Goal: Obtain resource: Obtain resource

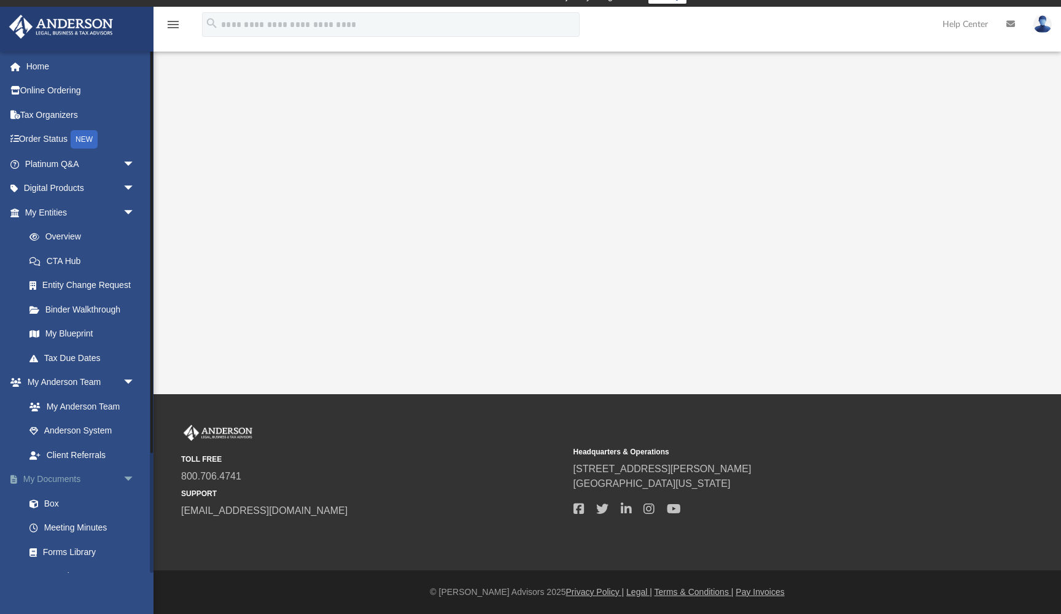
scroll to position [14, 0]
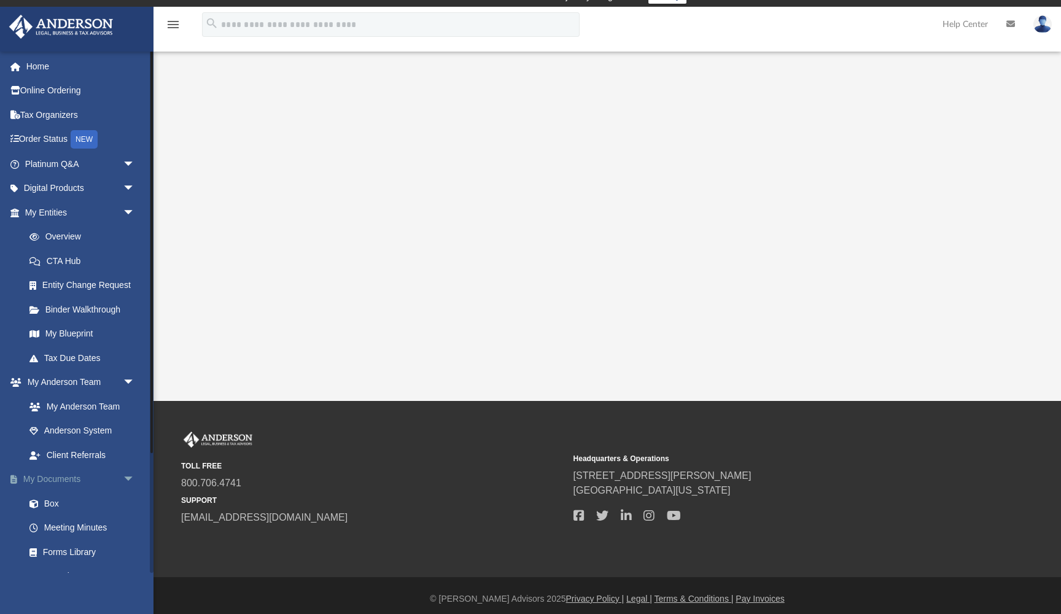
click at [70, 473] on link "My Documents arrow_drop_down" at bounding box center [81, 479] width 145 height 25
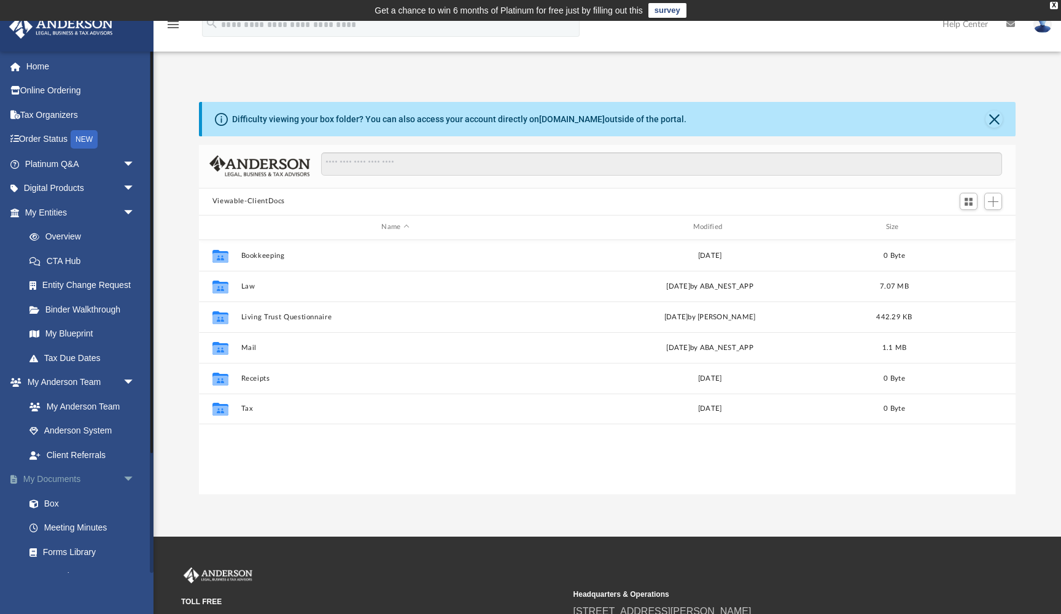
click at [129, 475] on span "arrow_drop_down" at bounding box center [135, 479] width 25 height 25
click at [129, 475] on span "arrow_drop_up" at bounding box center [135, 479] width 25 height 25
click at [128, 208] on span "arrow_drop_down" at bounding box center [135, 212] width 25 height 25
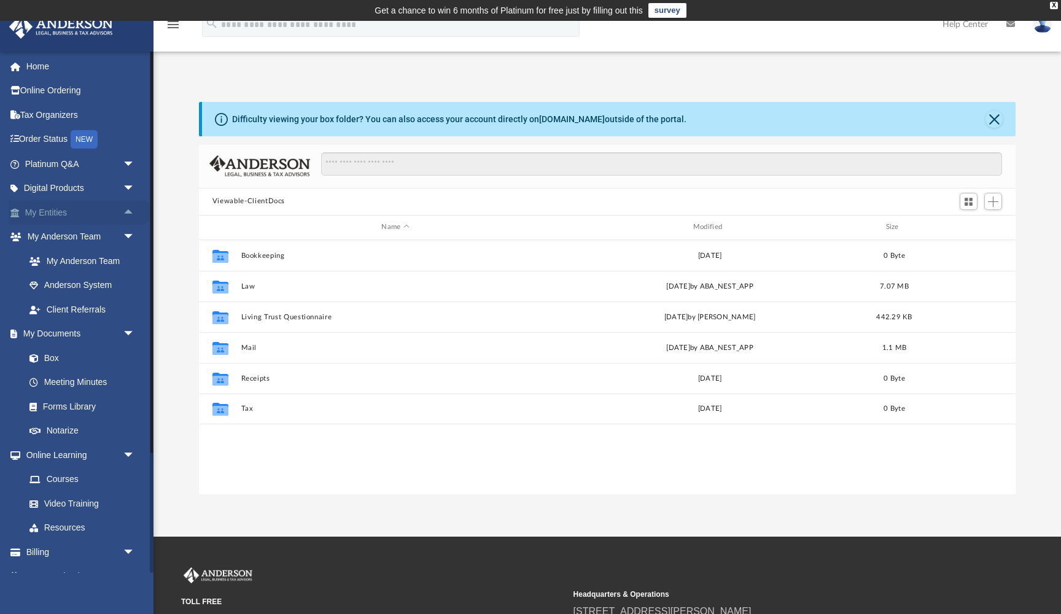
click at [69, 208] on link "My Entities arrow_drop_up" at bounding box center [81, 212] width 145 height 25
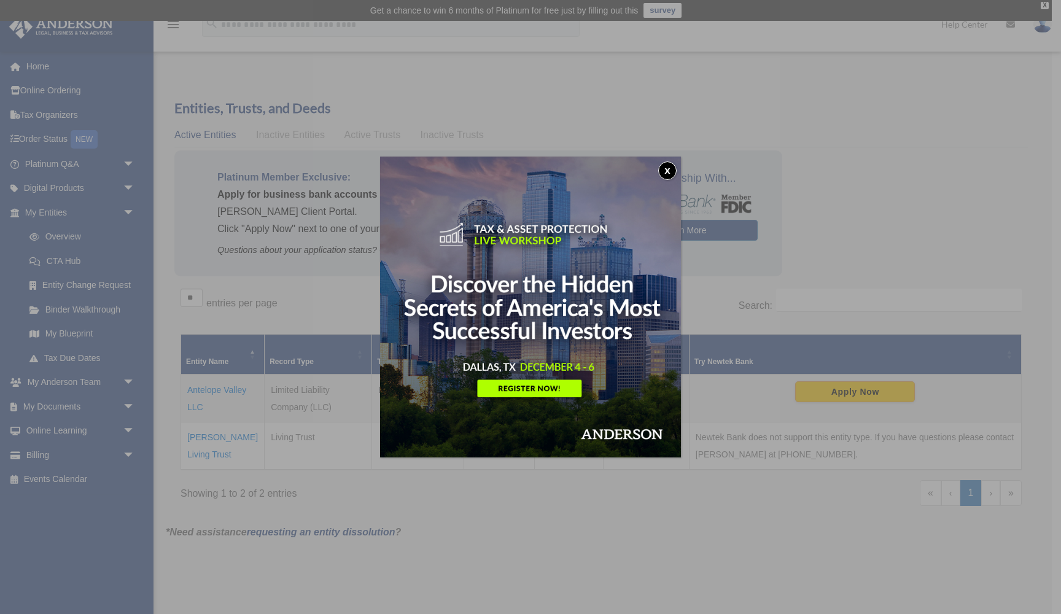
click at [668, 169] on button "x" at bounding box center [667, 170] width 18 height 18
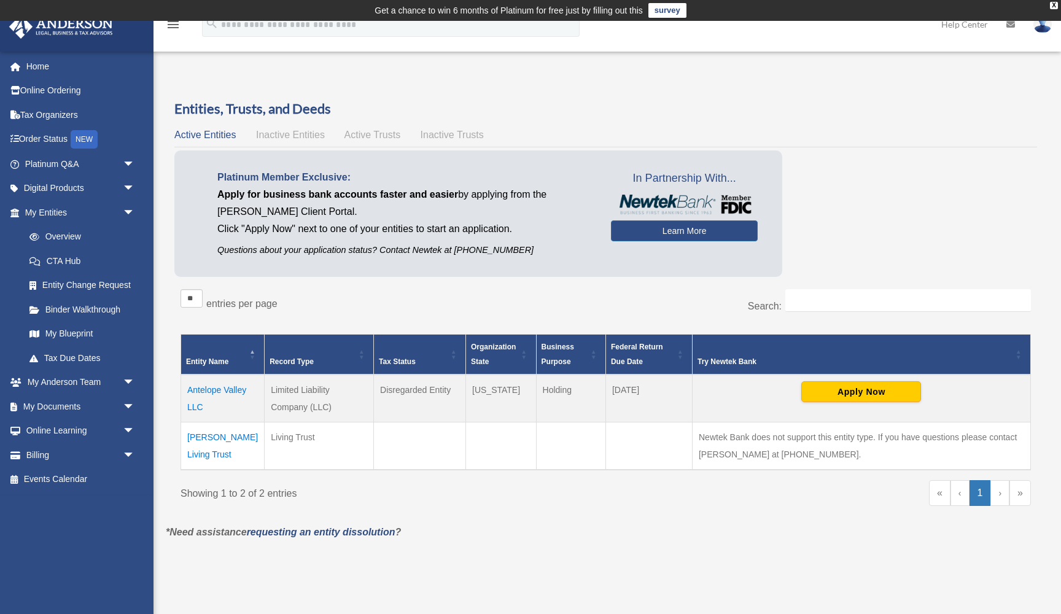
click at [235, 390] on td "Antelope Valley LLC" at bounding box center [222, 399] width 83 height 48
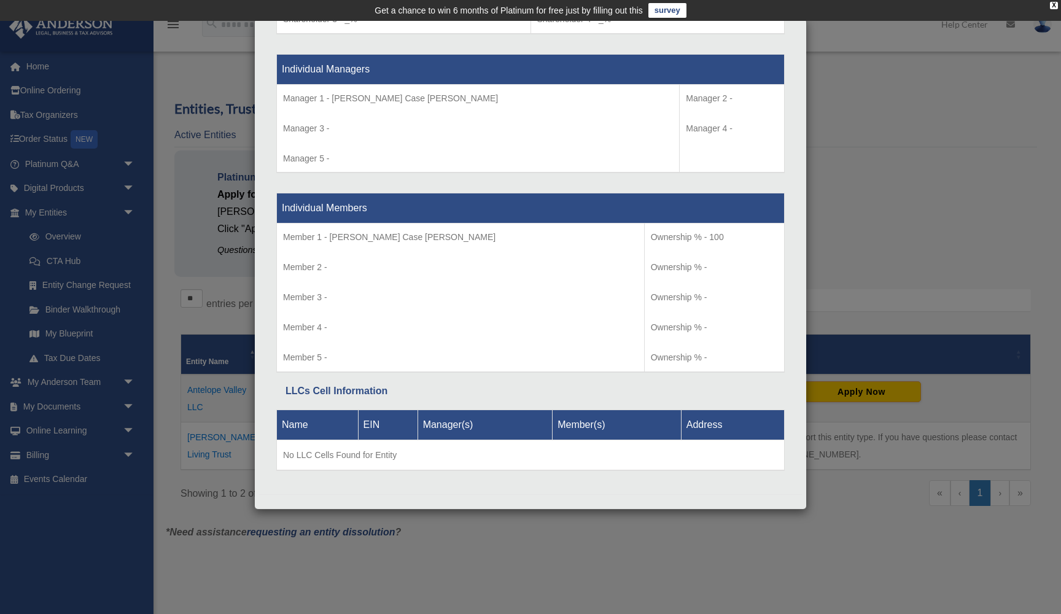
scroll to position [1119, 0]
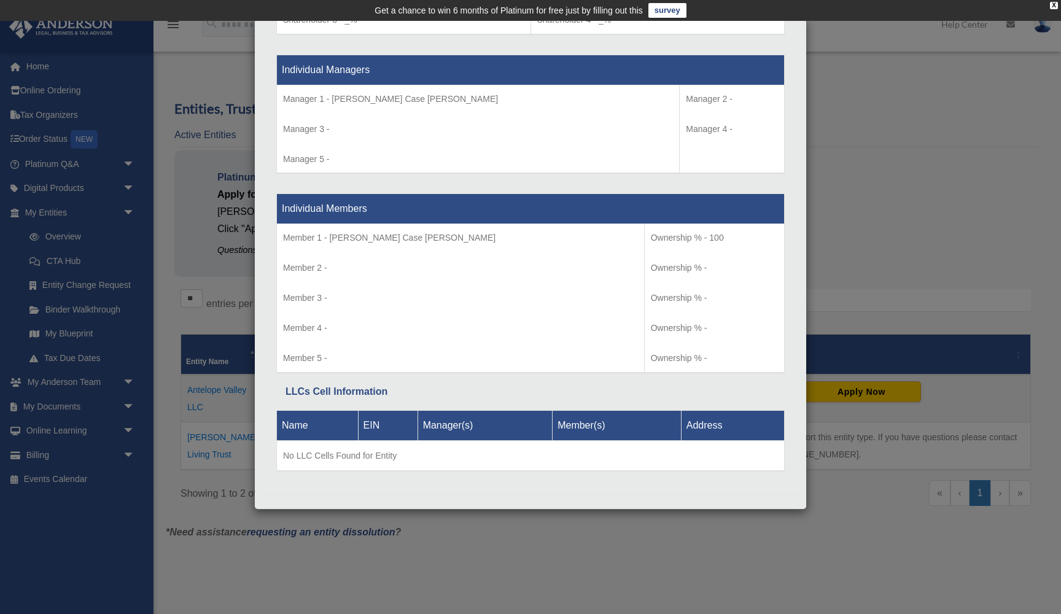
click at [147, 148] on div "Details × Articles Sent Organizational Date" at bounding box center [530, 307] width 1061 height 614
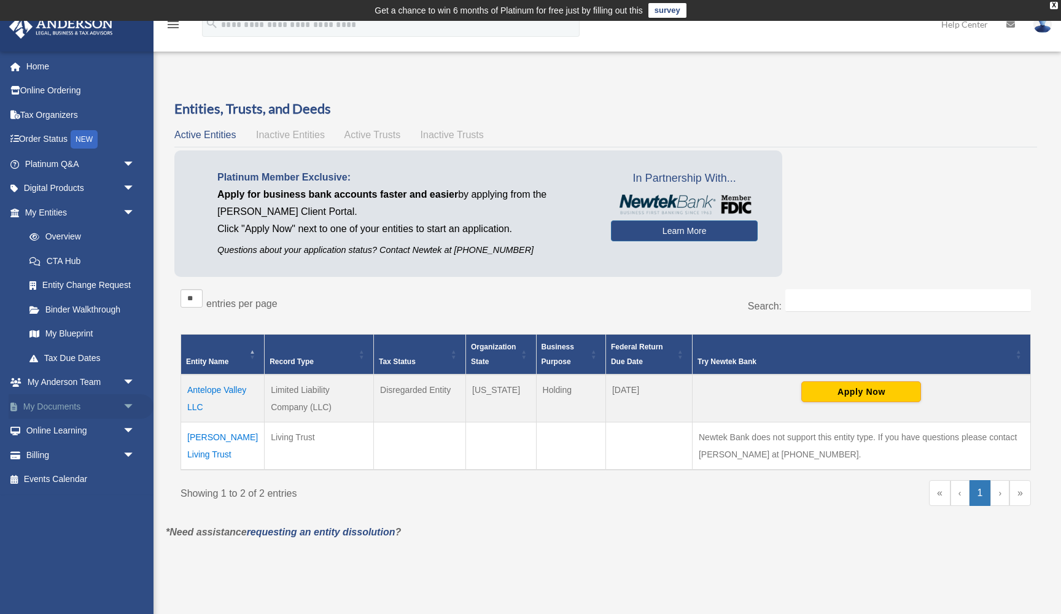
click at [85, 402] on link "My Documents arrow_drop_down" at bounding box center [81, 406] width 145 height 25
click at [129, 402] on span "arrow_drop_down" at bounding box center [135, 406] width 25 height 25
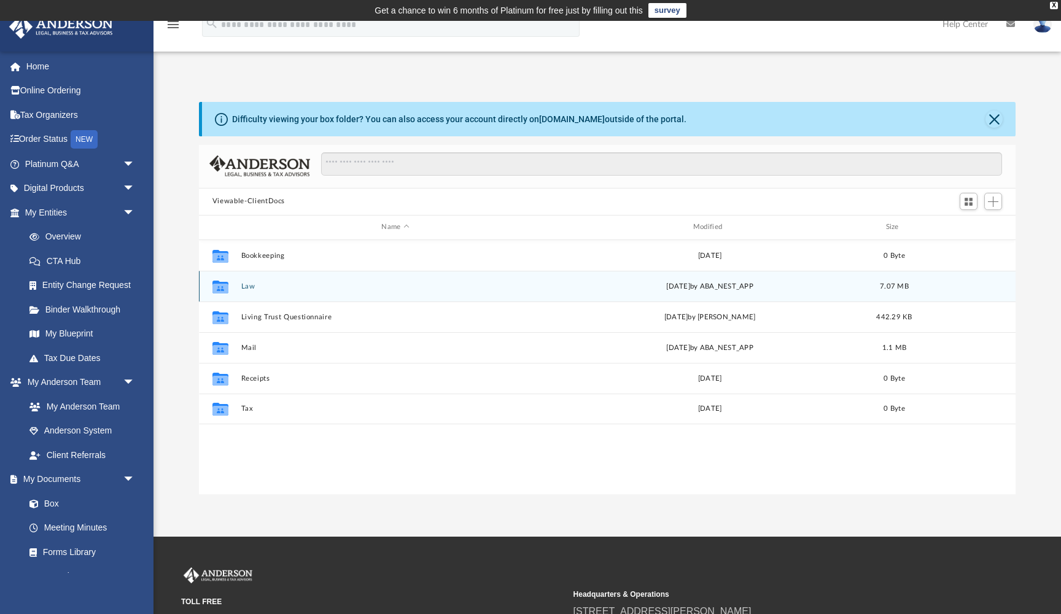
scroll to position [279, 817]
click at [250, 285] on button "Law" at bounding box center [395, 286] width 309 height 8
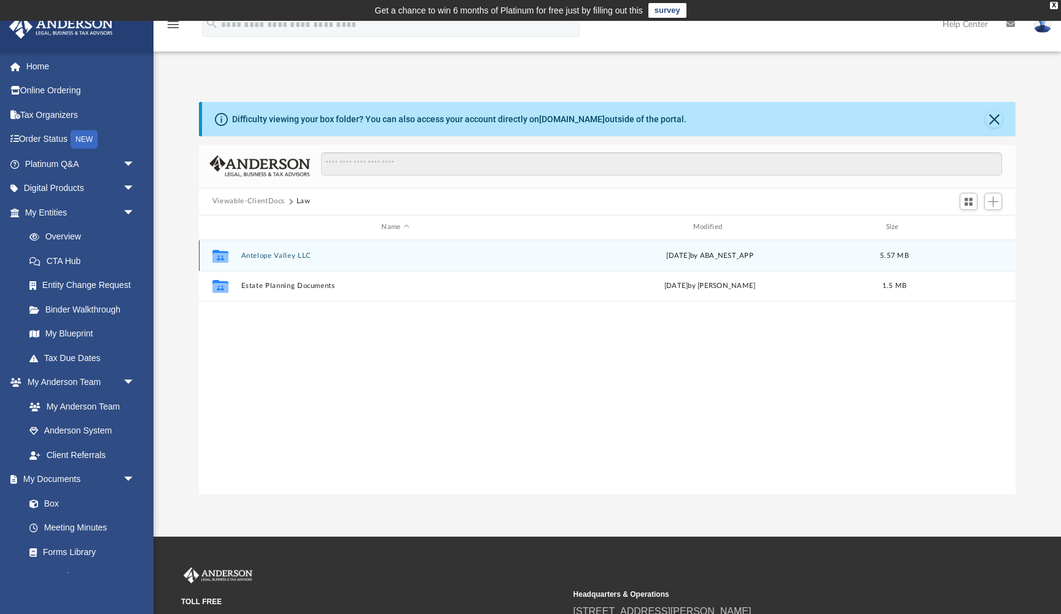
click at [278, 255] on button "Antelope Valley LLC" at bounding box center [395, 256] width 309 height 8
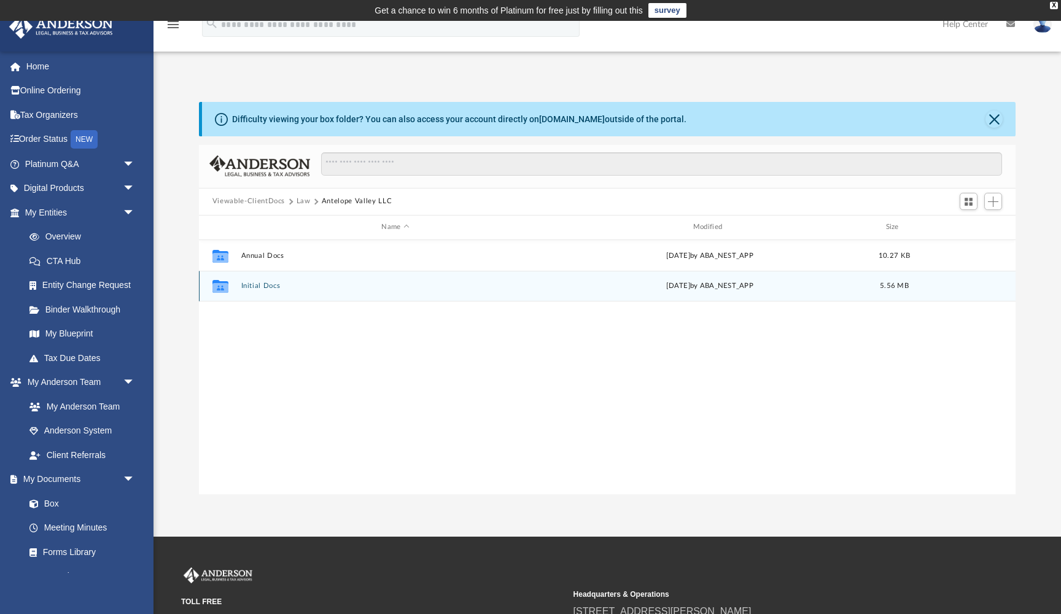
click at [273, 285] on button "Initial Docs" at bounding box center [395, 286] width 309 height 8
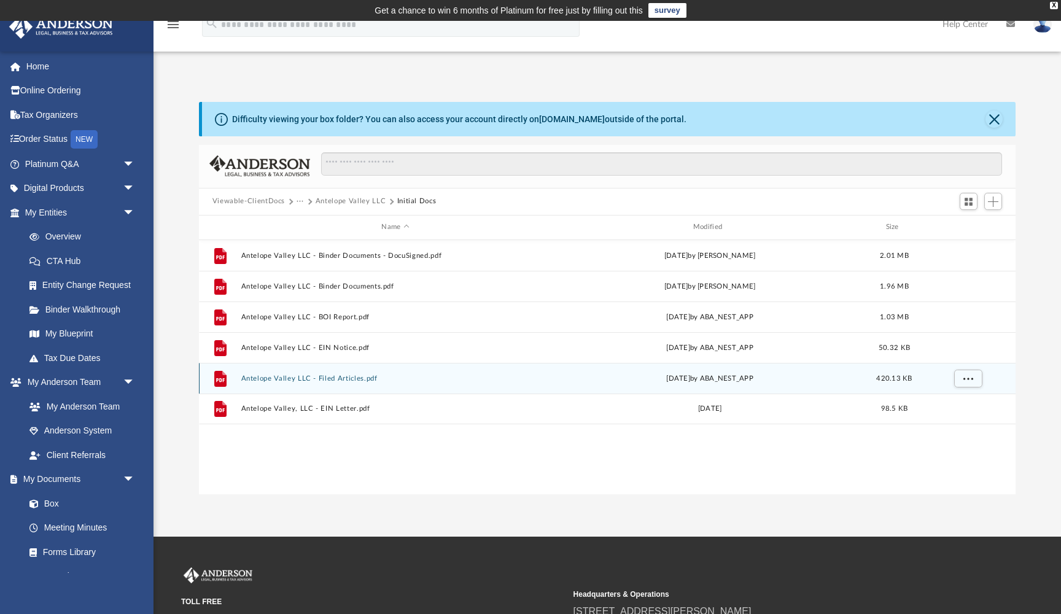
click at [339, 376] on button "Antelope Valley LLC - Filed Articles.pdf" at bounding box center [395, 379] width 309 height 8
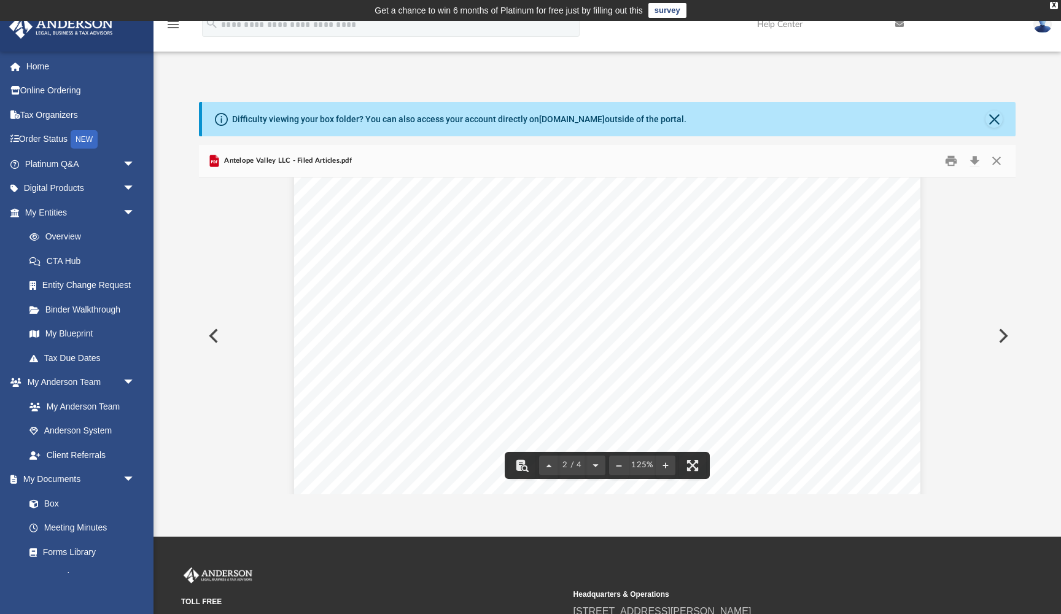
scroll to position [861, 0]
click at [484, 395] on div "Signature: James Morris Date: 01/18/2024 Print Name: James Morris Title: Organi…" at bounding box center [607, 559] width 626 height 810
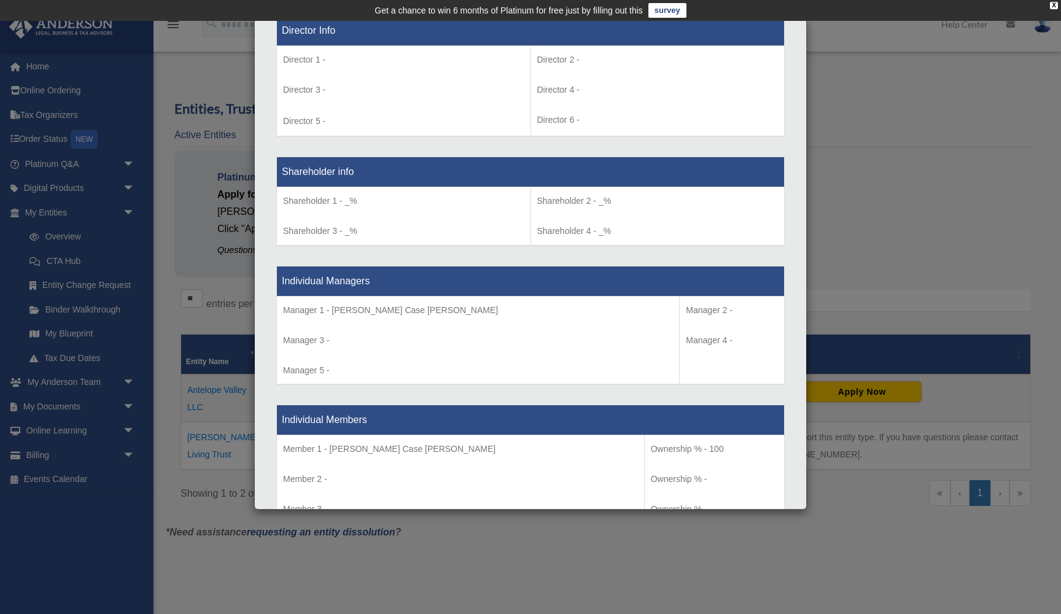
scroll to position [920, 0]
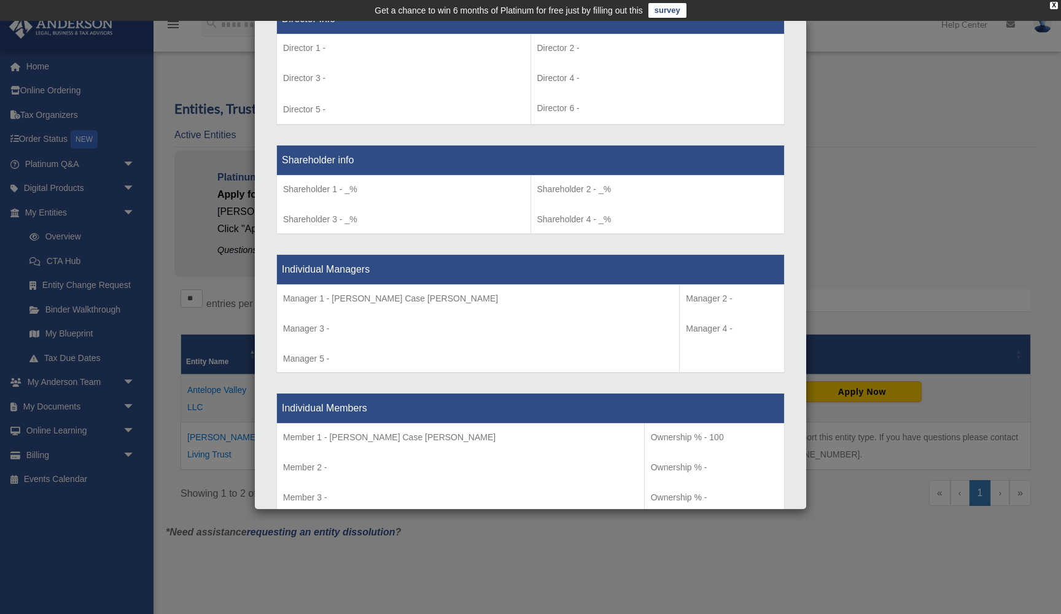
click at [435, 294] on p "Manager 1 - [PERSON_NAME] Case [PERSON_NAME]" at bounding box center [478, 298] width 390 height 15
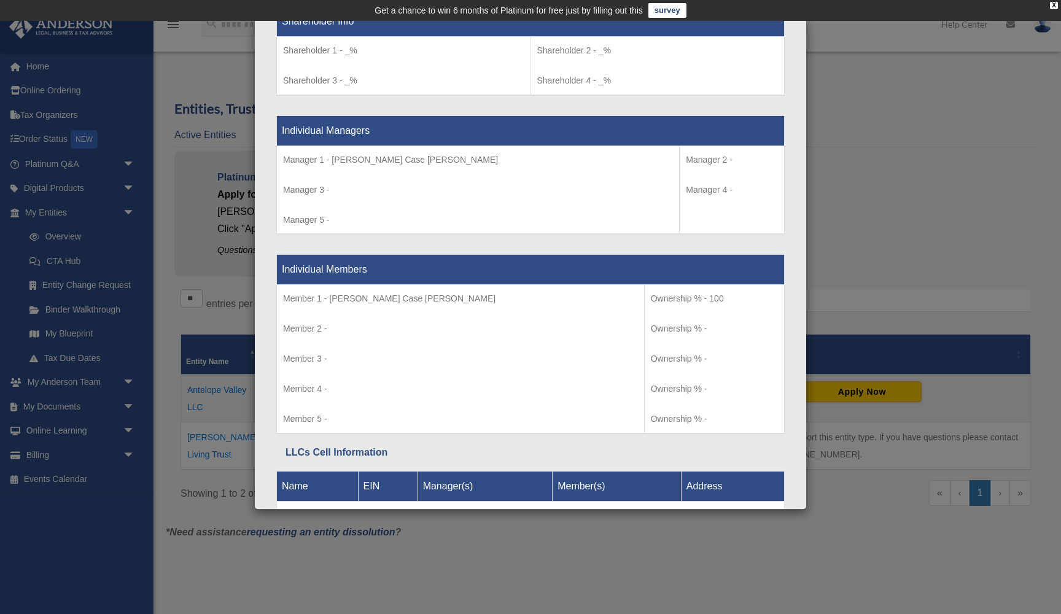
scroll to position [1076, 0]
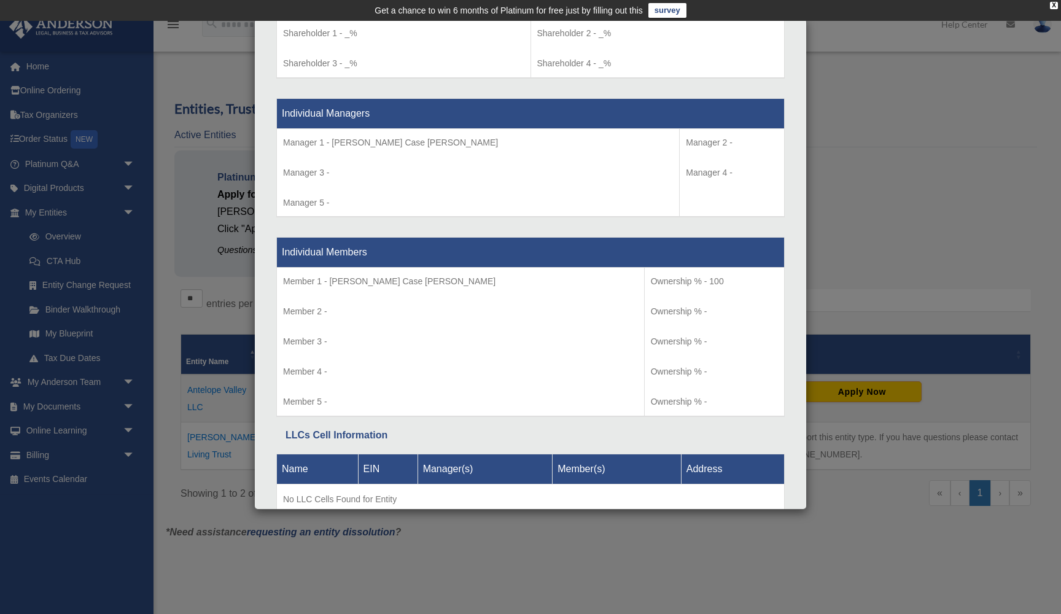
click at [384, 274] on p "Member 1 - [PERSON_NAME] Case [PERSON_NAME]" at bounding box center [460, 281] width 355 height 15
